Goal: Information Seeking & Learning: Check status

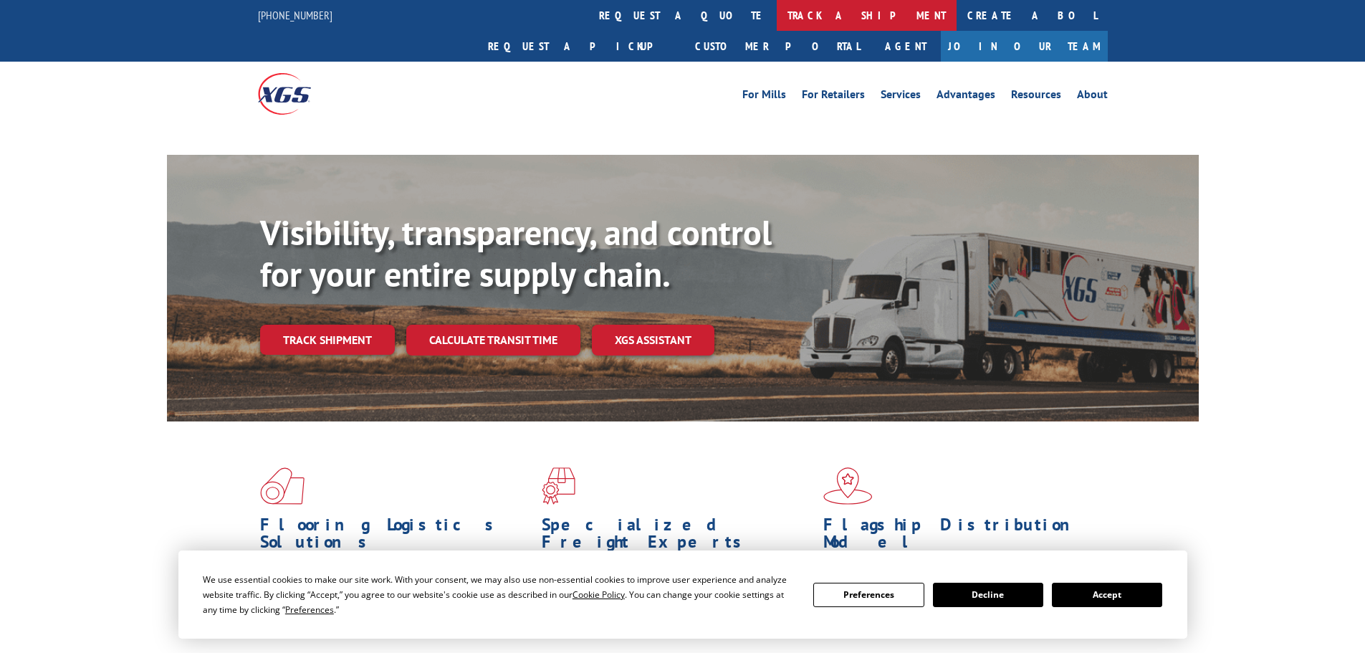
click at [776, 16] on link "track a shipment" at bounding box center [866, 15] width 180 height 31
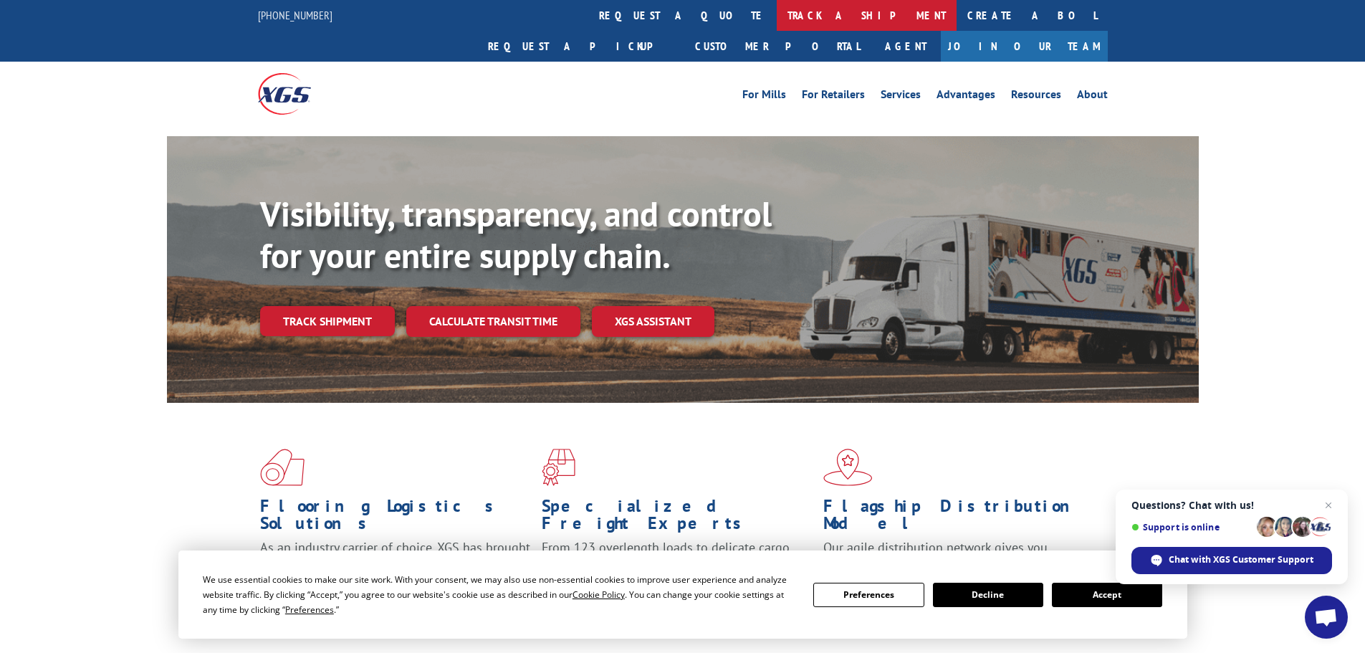
click at [776, 17] on link "track a shipment" at bounding box center [866, 15] width 180 height 31
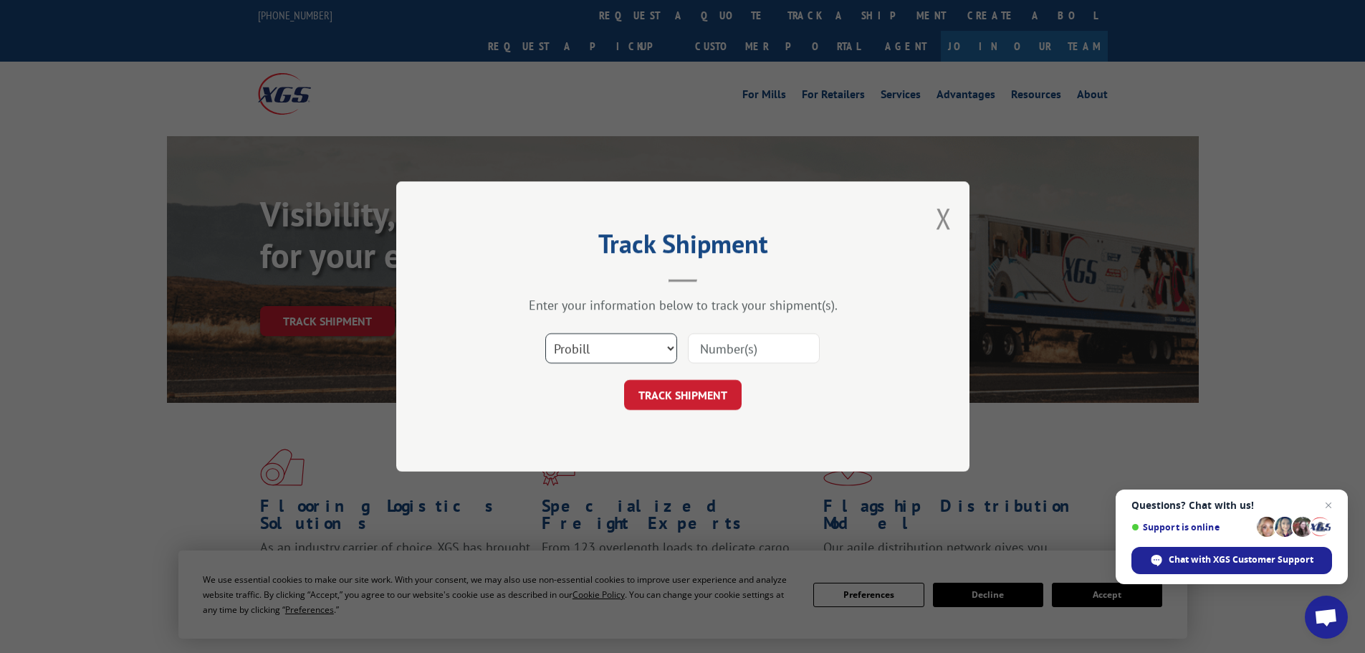
click at [623, 350] on select "Select category... Probill BOL PO" at bounding box center [611, 348] width 132 height 30
select select "po"
click at [545, 333] on select "Select category... Probill BOL PO" at bounding box center [611, 348] width 132 height 30
click at [723, 355] on input at bounding box center [754, 348] width 132 height 30
paste input "63517950"
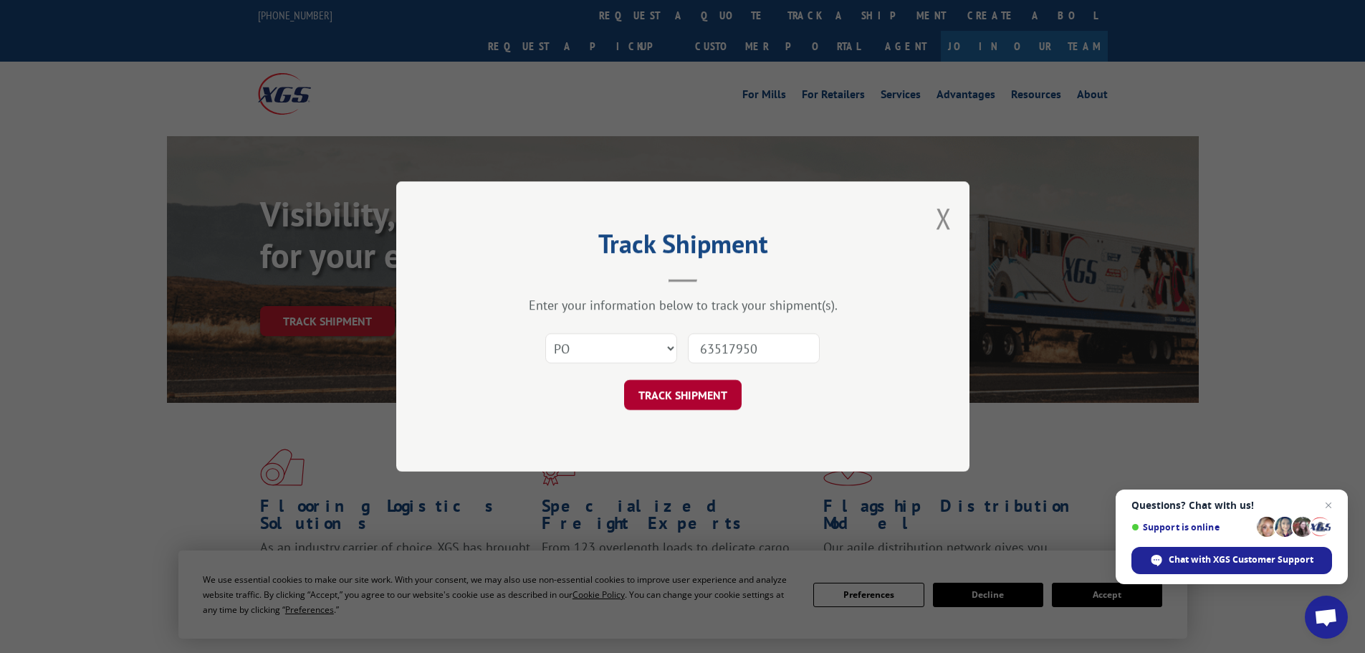
type input "63517950"
click at [665, 390] on button "TRACK SHIPMENT" at bounding box center [682, 395] width 117 height 30
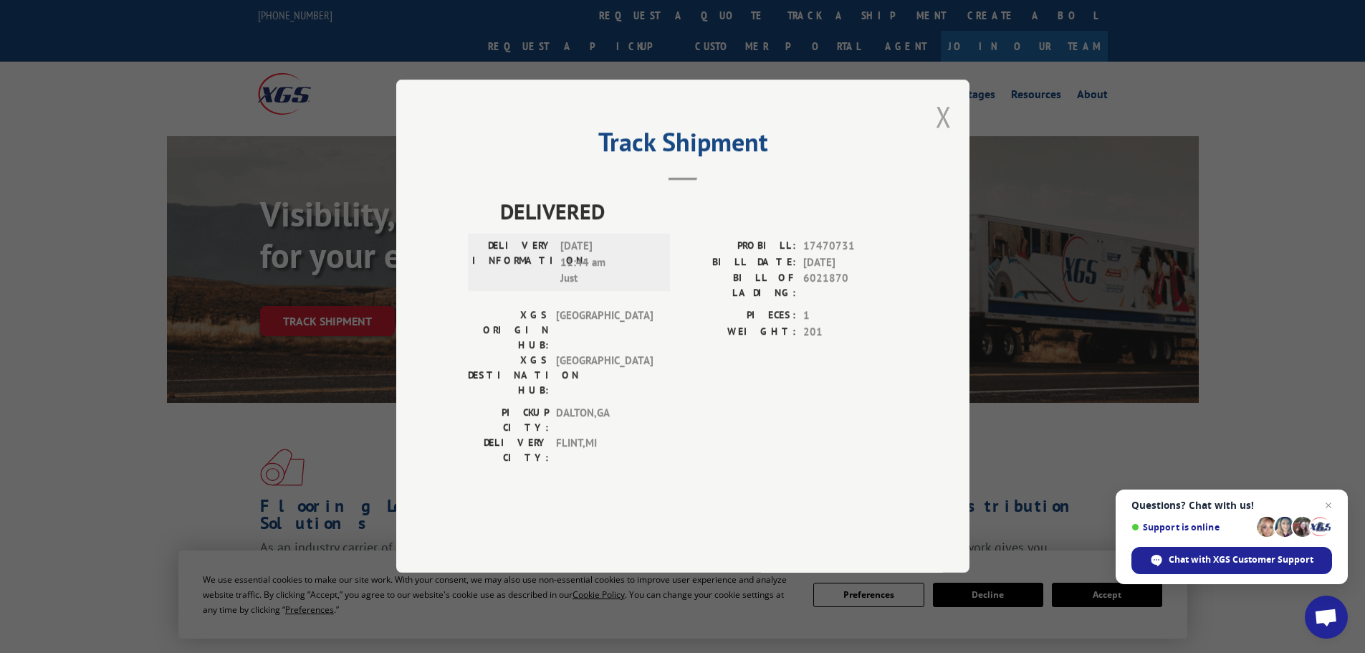
click at [945, 135] on button "Close modal" at bounding box center [943, 116] width 16 height 38
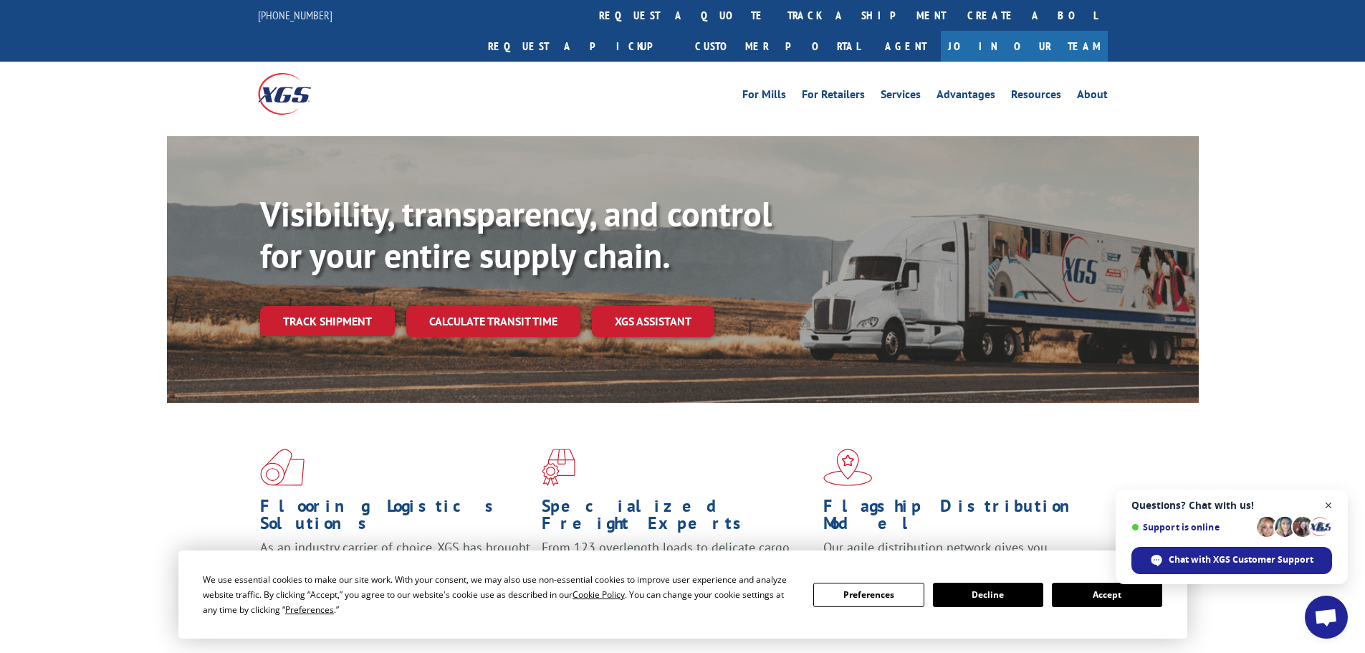
click at [1325, 499] on span "Close chat" at bounding box center [1328, 505] width 18 height 18
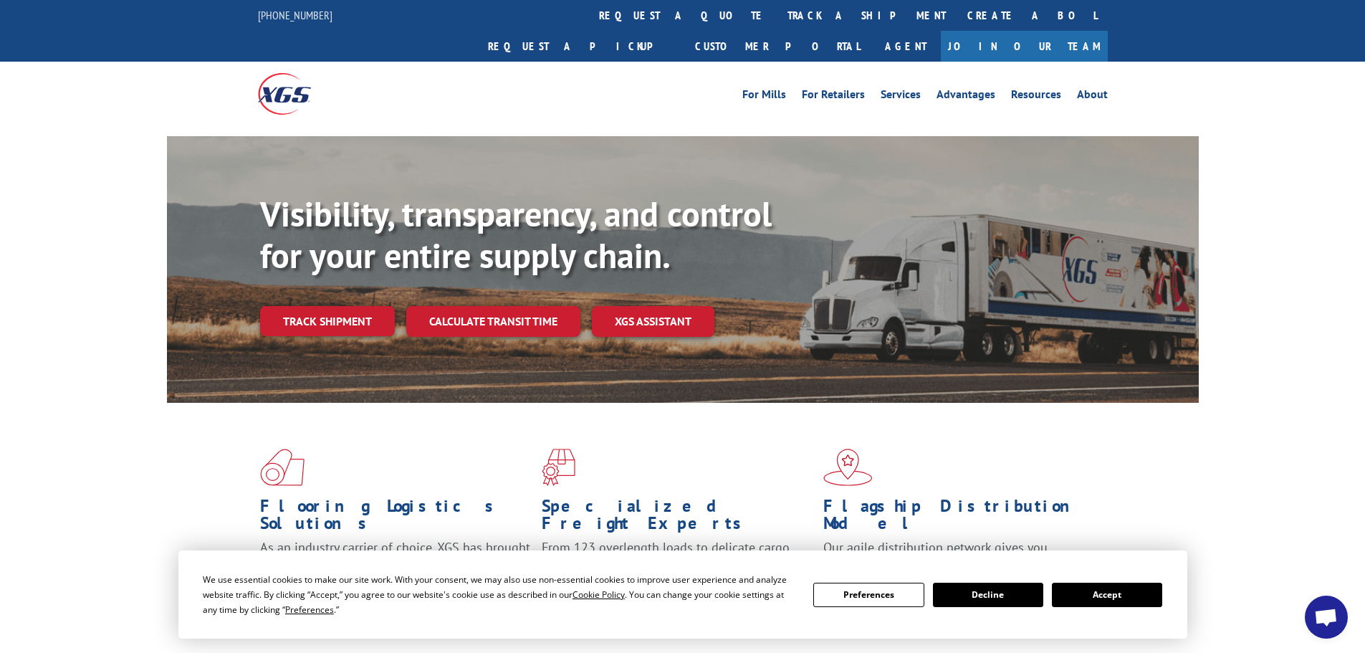
click at [1108, 595] on button "Accept" at bounding box center [1107, 594] width 110 height 24
